Goal: Information Seeking & Learning: Learn about a topic

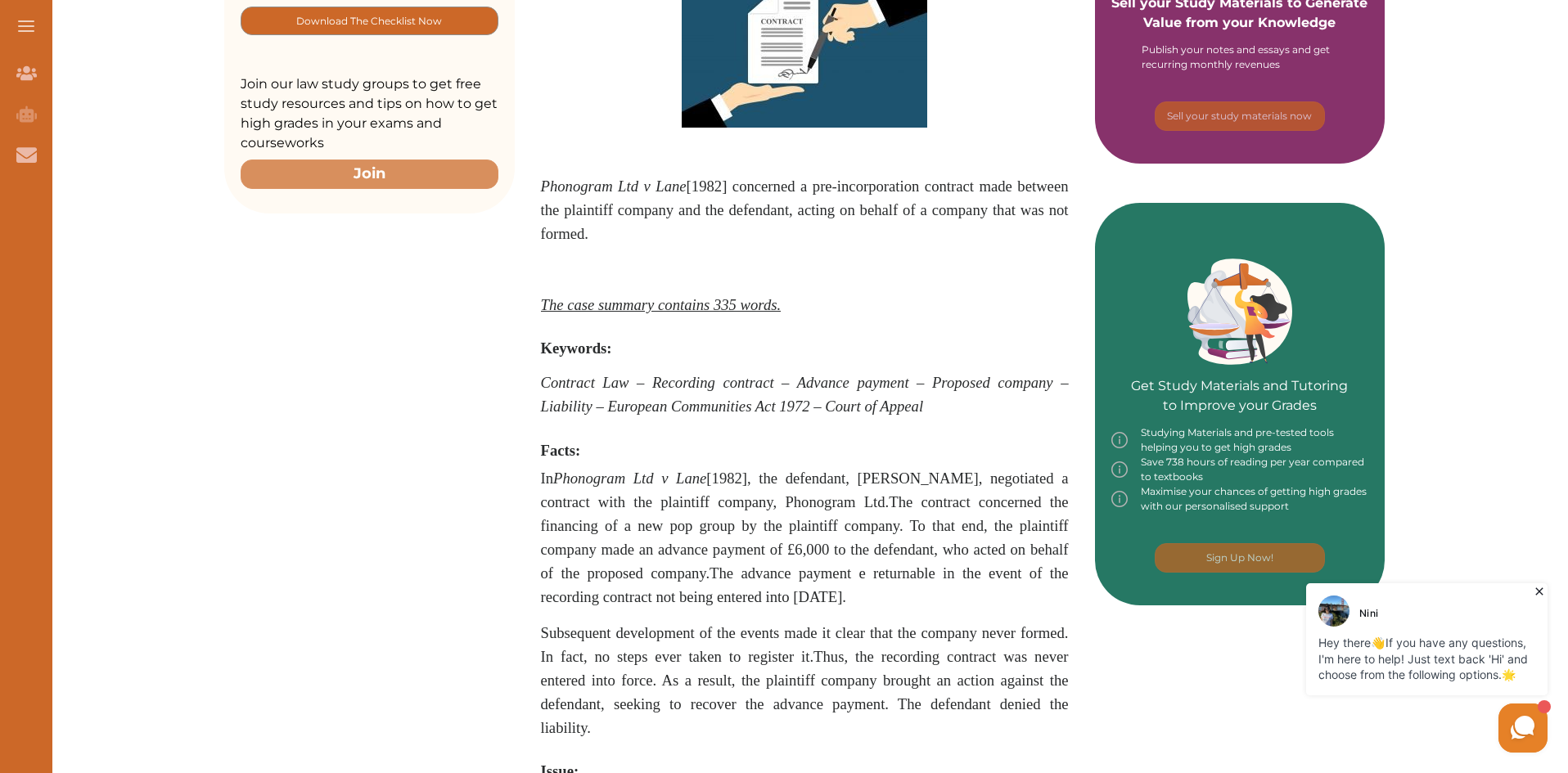
scroll to position [246, 0]
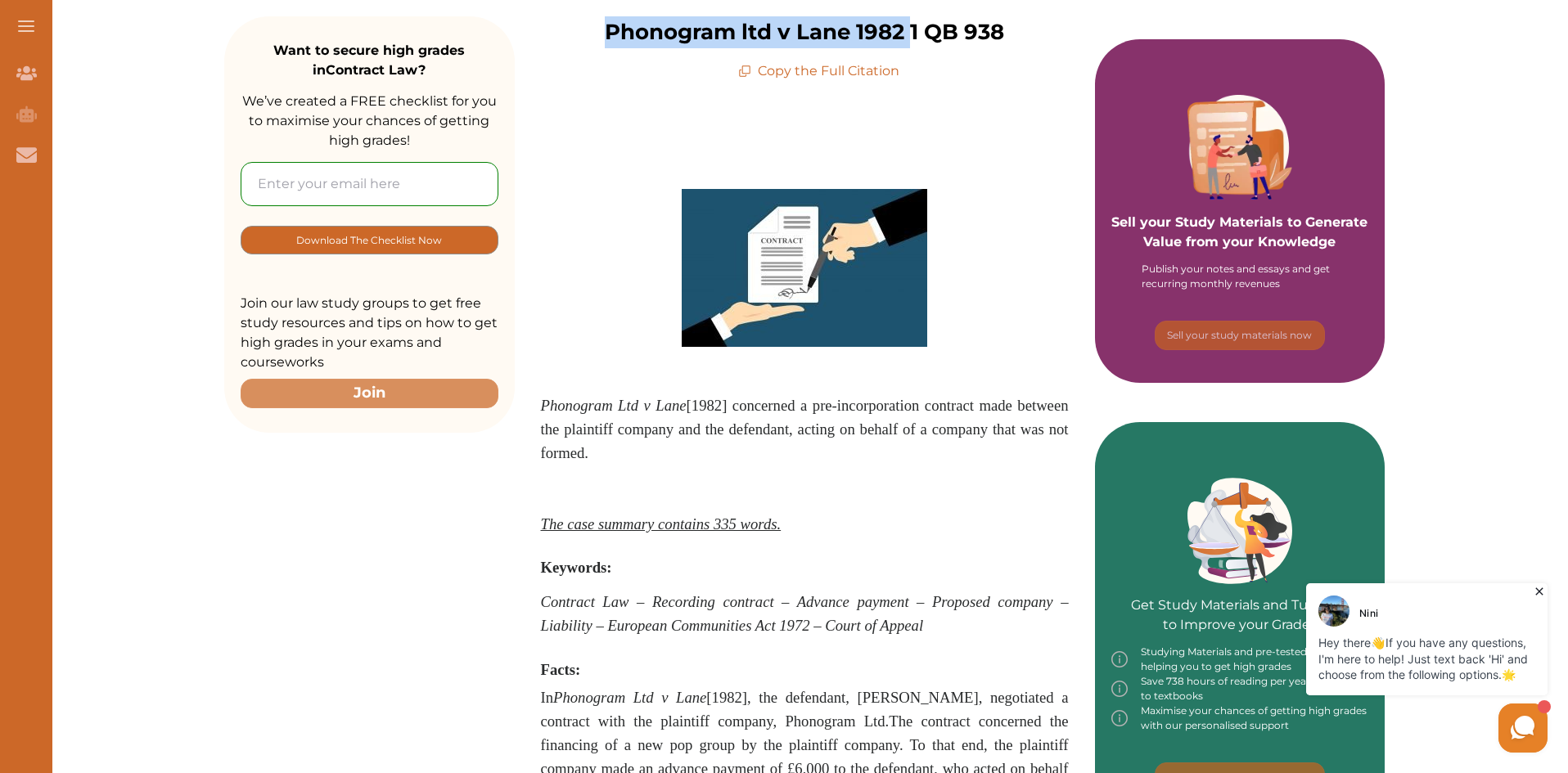
drag, startPoint x: 530, startPoint y: 204, endPoint x: 949, endPoint y: 66, distance: 441.1
click at [949, 66] on div "Phonogram ltd v Lane 1982 1 QB 938 Copy the Full Citation" at bounding box center [805, 49] width 580 height 64
click at [660, 36] on p "Phonogram ltd v Lane 1982 1 QB 938" at bounding box center [805, 32] width 399 height 32
drag, startPoint x: 529, startPoint y: 43, endPoint x: 1076, endPoint y: 35, distance: 547.1
click at [1004, 35] on p "Phonogram ltd v Lane 1982 1 QB 938" at bounding box center [805, 32] width 399 height 32
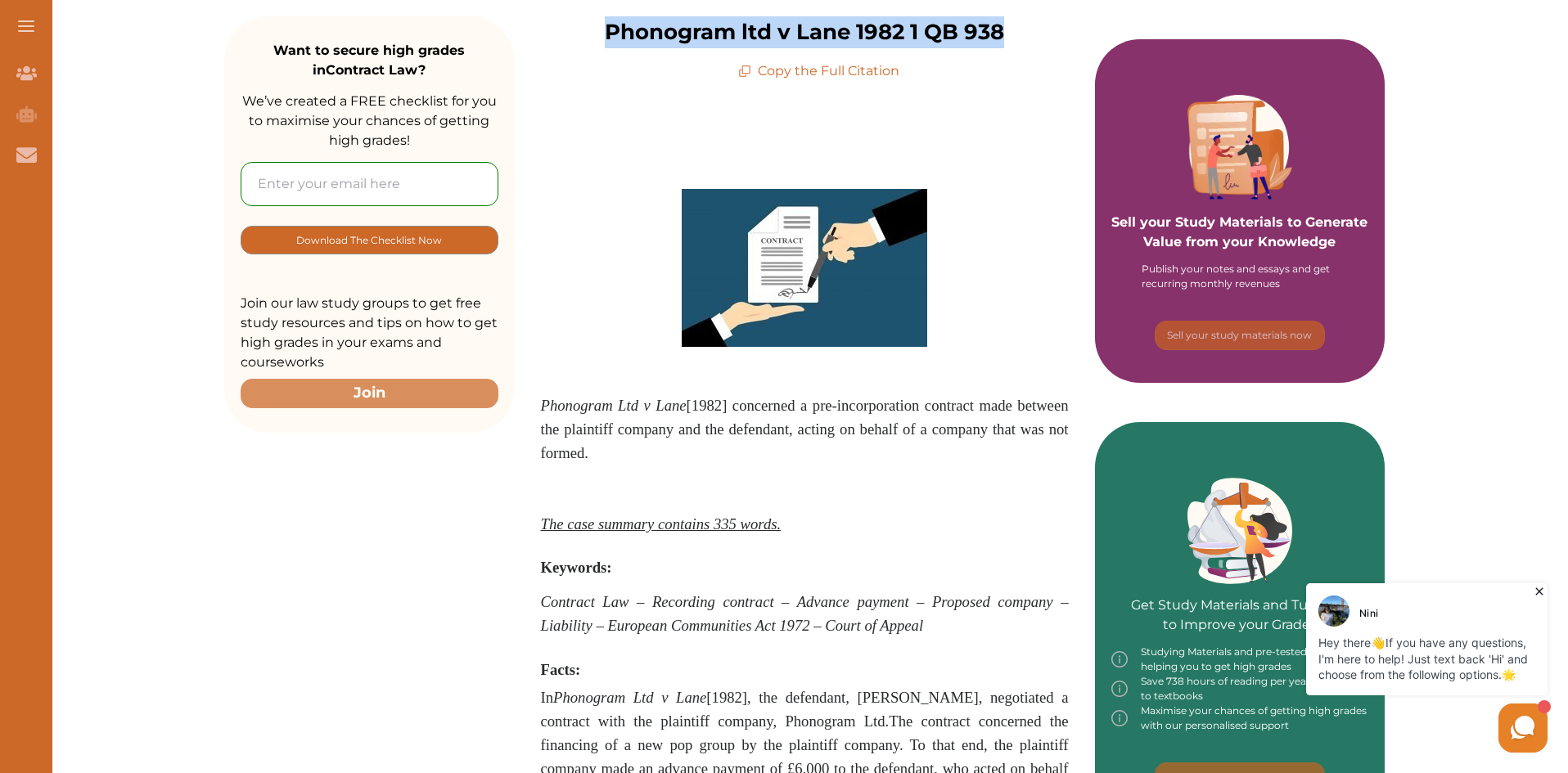
copy p "Phonogram ltd v Lane 1982 1 QB 938"
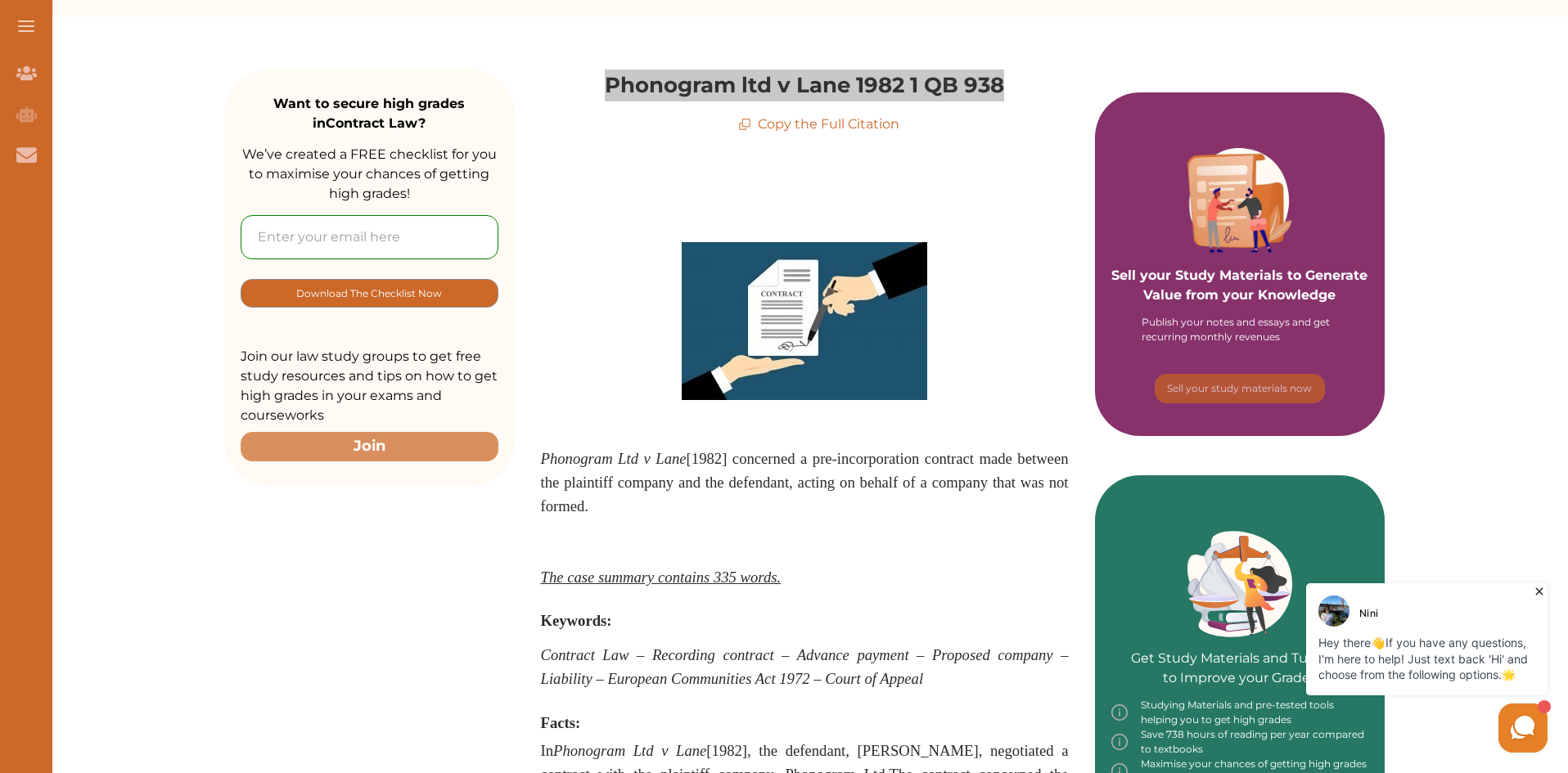
scroll to position [164, 0]
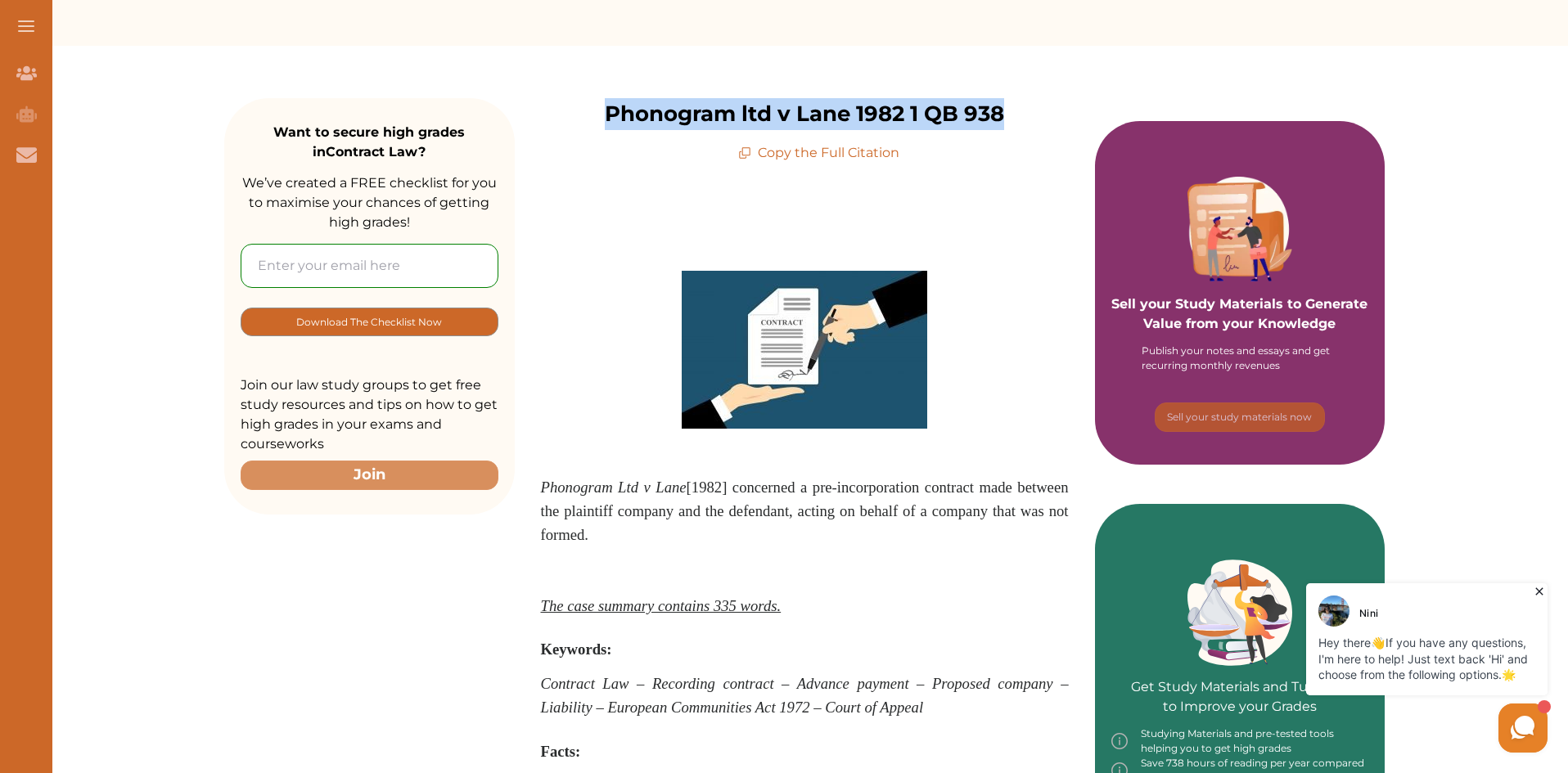
click at [584, 476] on p "Phonogram Ltd v Lane [1982] c oncerned a pre-incorporation contract made betwee…" at bounding box center [805, 512] width 528 height 71
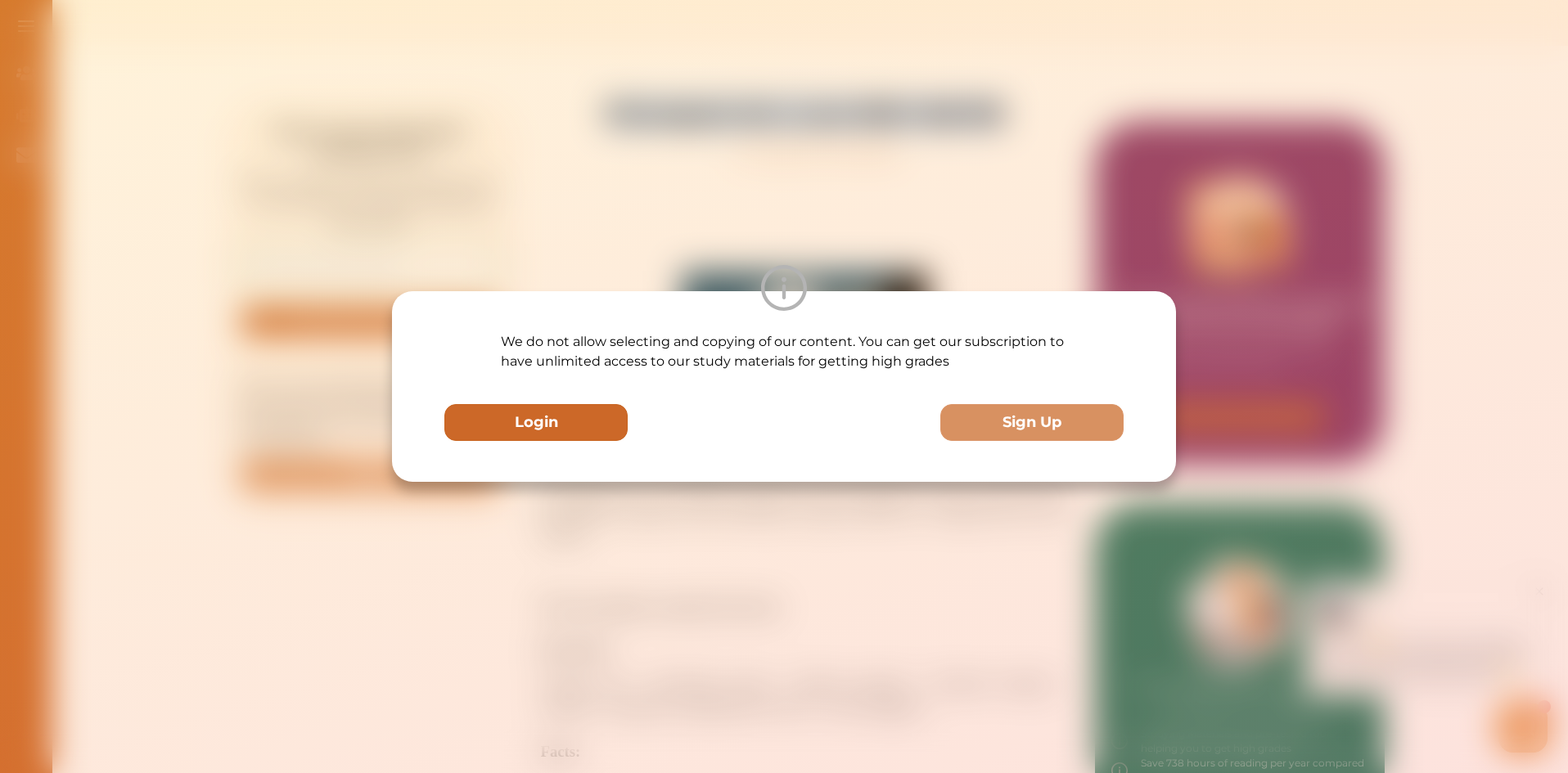
click at [582, 423] on button "Login" at bounding box center [536, 422] width 183 height 37
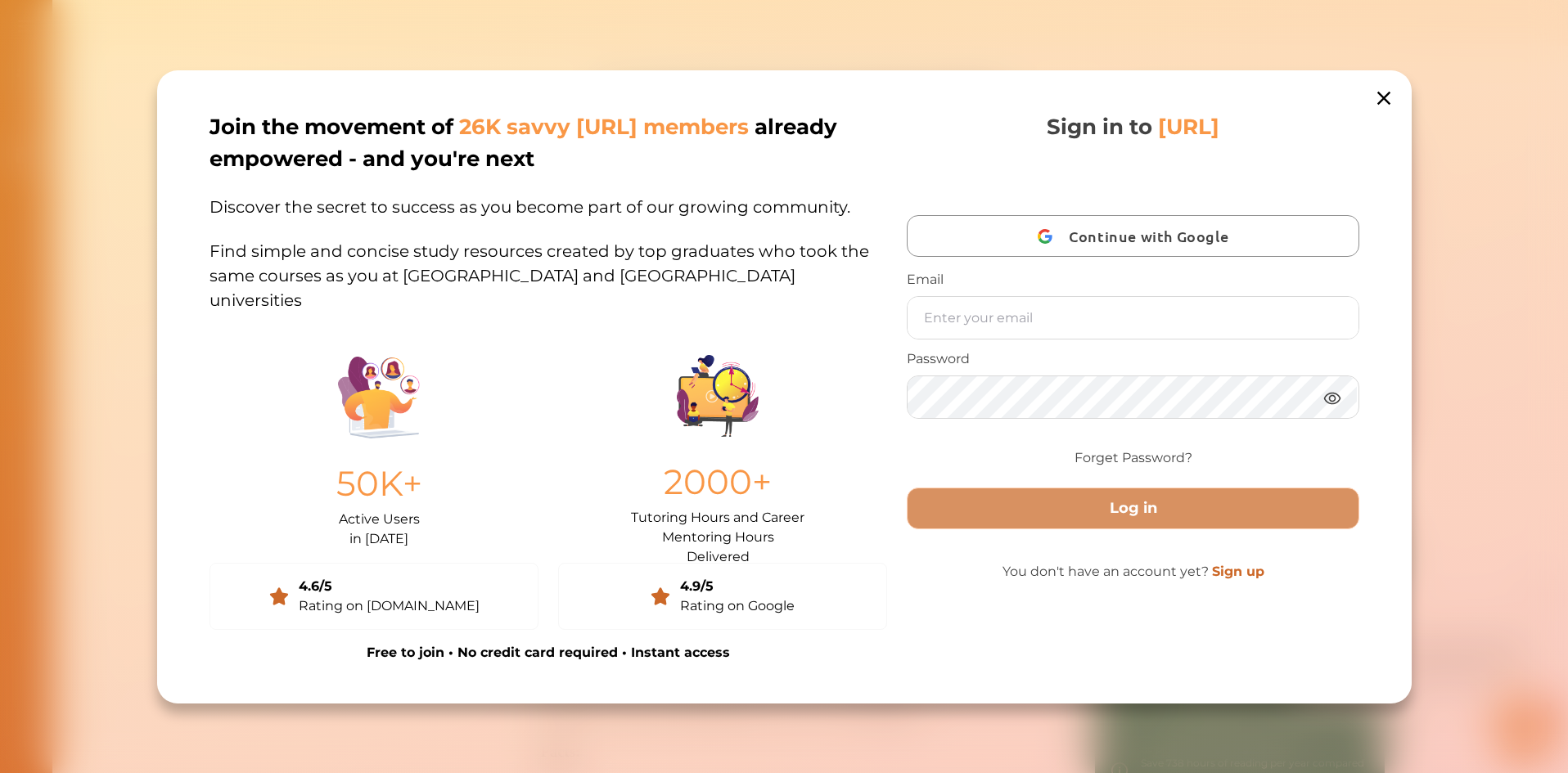
click at [1377, 87] on icon at bounding box center [1383, 98] width 23 height 23
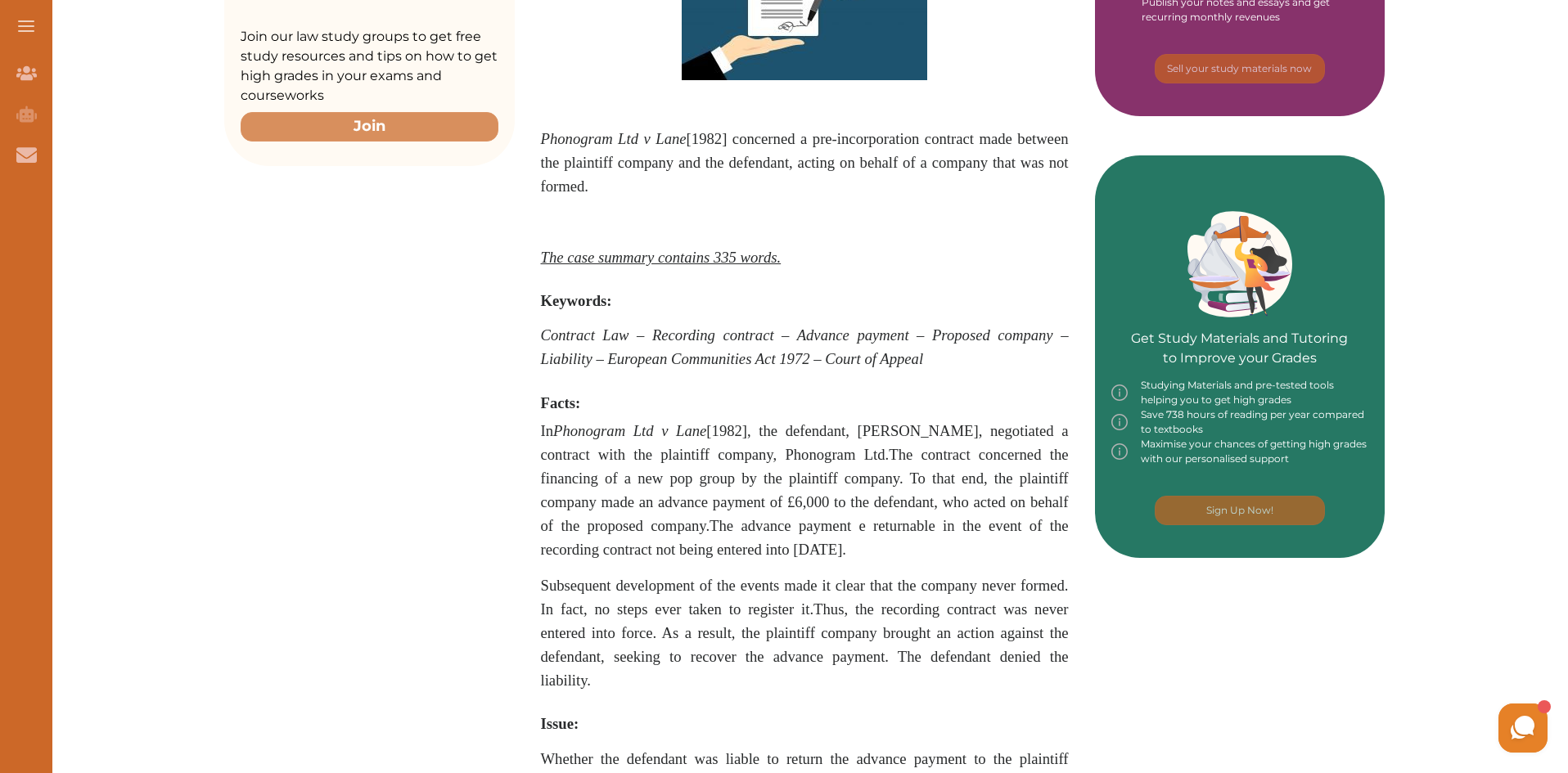
scroll to position [491, 0]
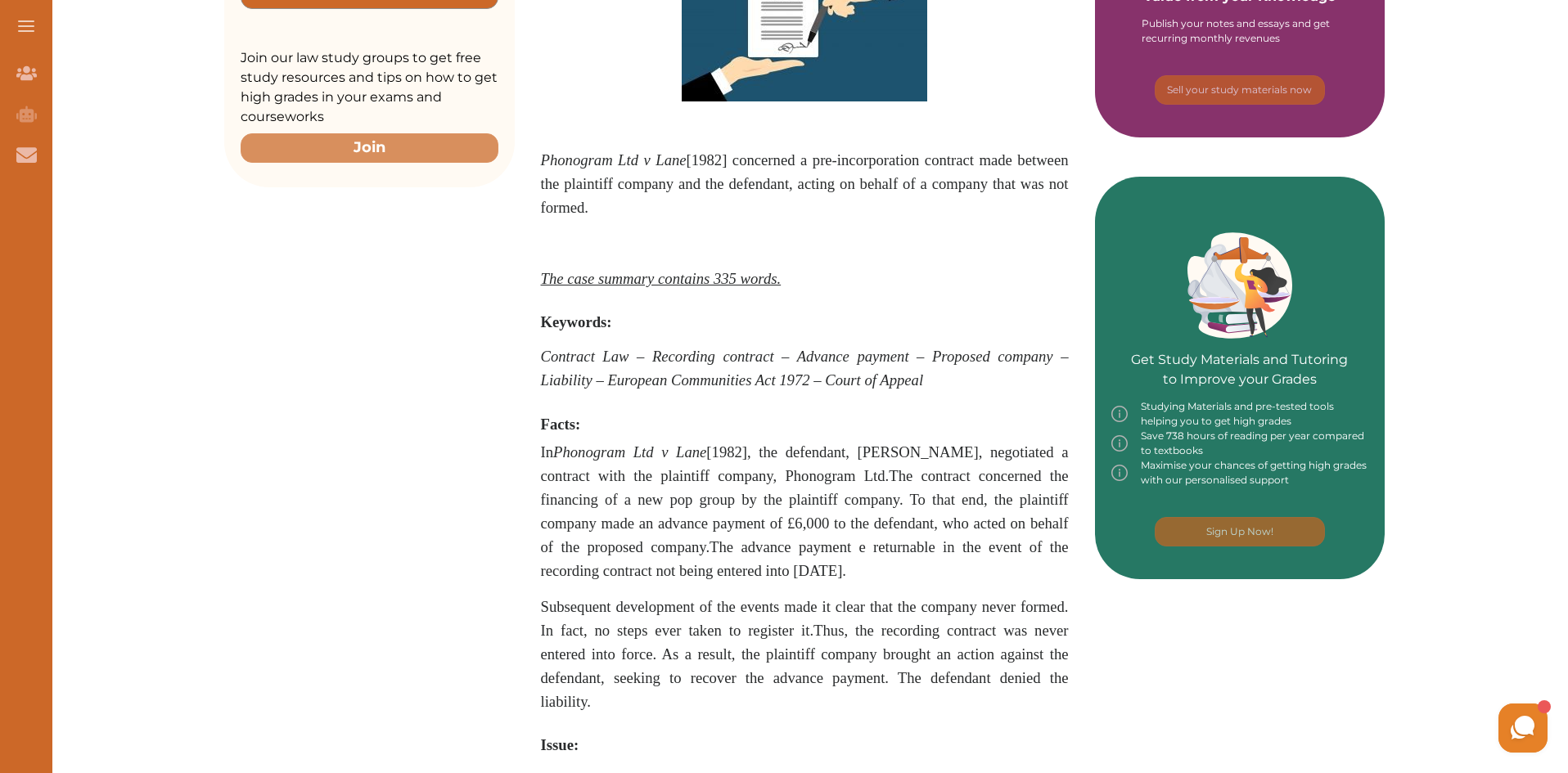
click at [551, 152] on em "Phonogram Ltd v Lane" at bounding box center [613, 160] width 146 height 17
